Goal: Information Seeking & Learning: Learn about a topic

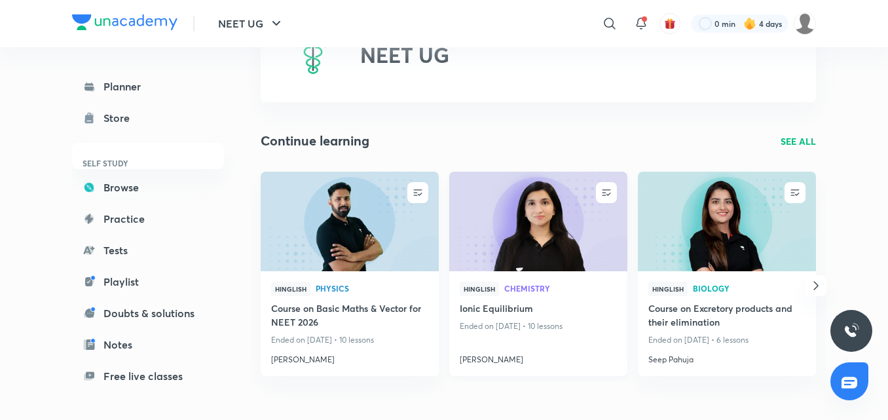
click at [478, 207] on img at bounding box center [538, 221] width 181 height 102
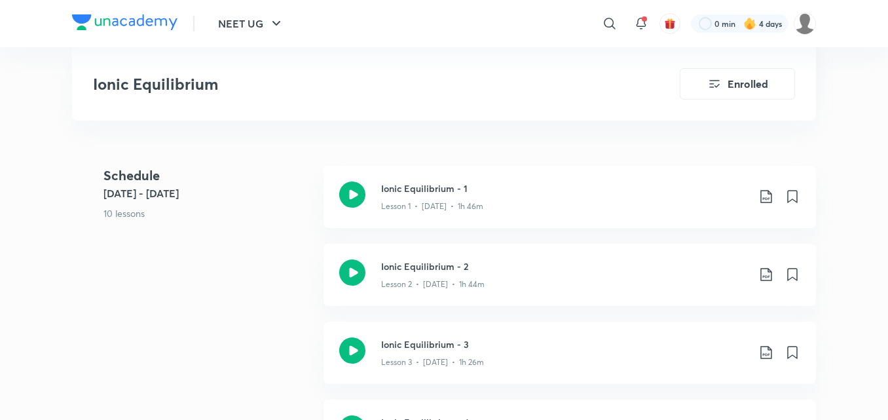
scroll to position [786, 0]
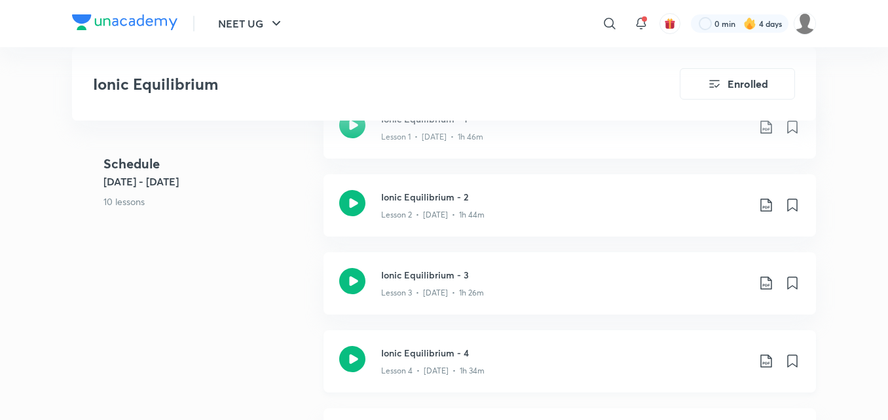
click at [354, 357] on icon at bounding box center [352, 359] width 26 height 26
